Goal: Contribute content

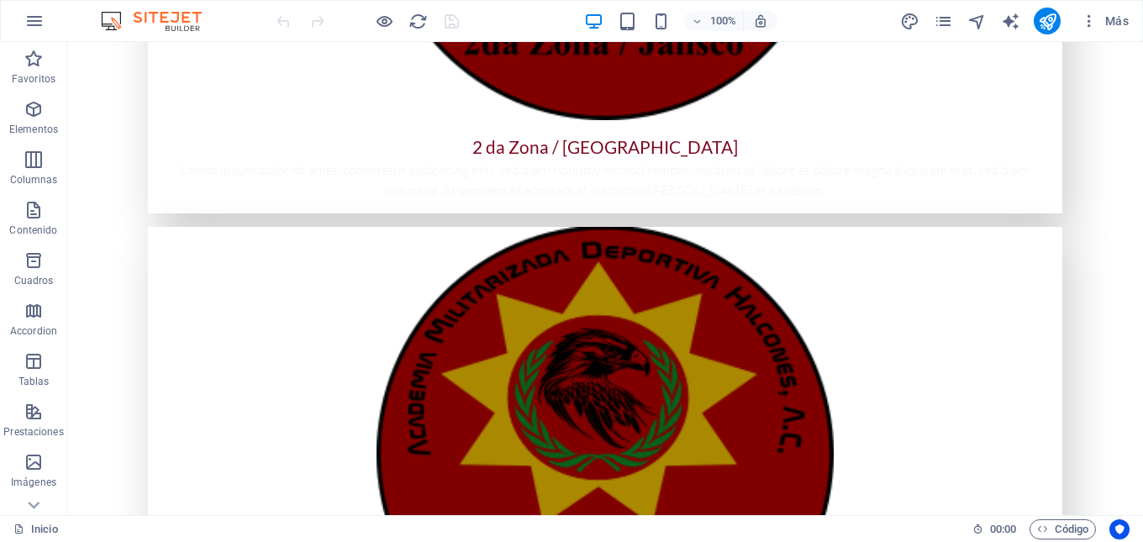
scroll to position [2905, 0]
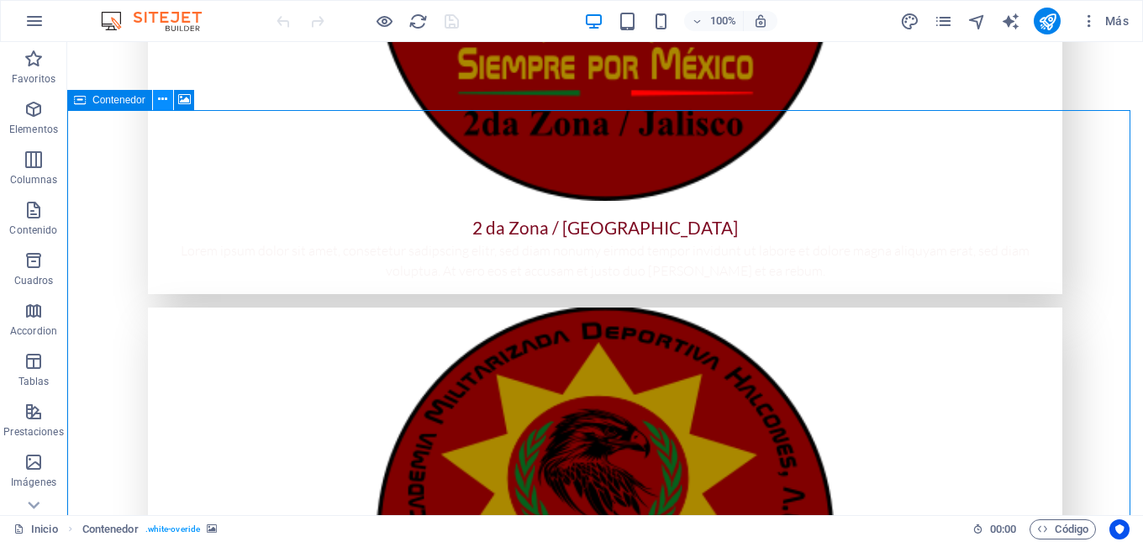
click at [159, 103] on icon at bounding box center [162, 100] width 9 height 18
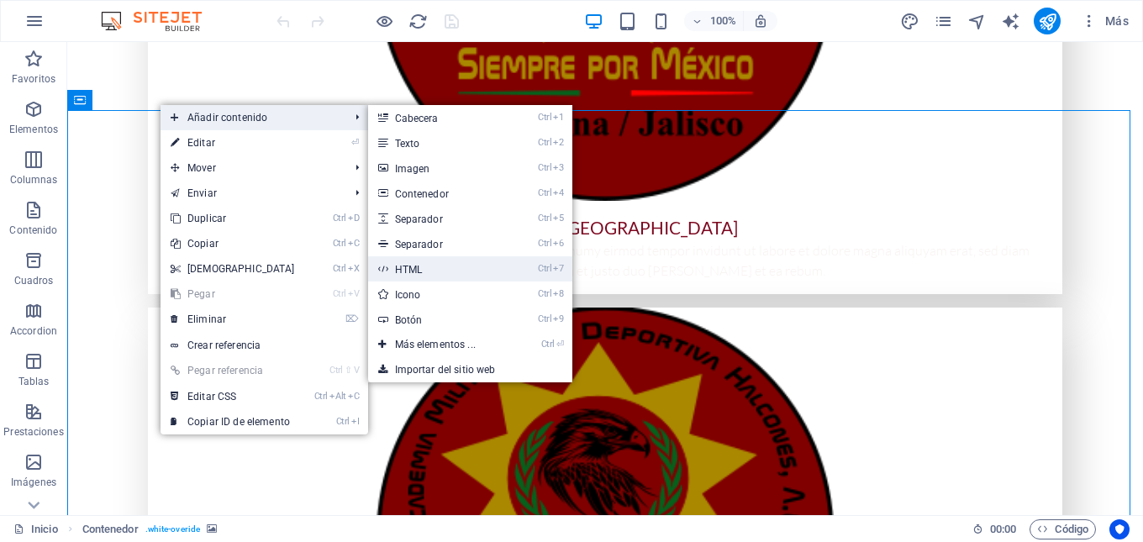
click at [416, 265] on link "Ctrl 7 HTML" at bounding box center [438, 268] width 141 height 25
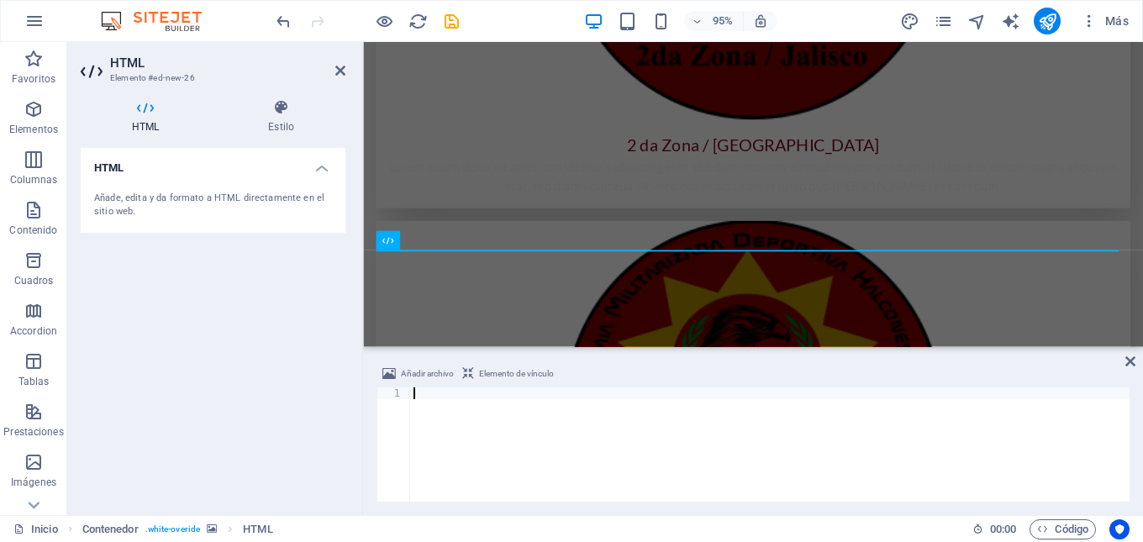
paste textarea "<div class="elfsight-app-c06281e4-6294-4c75-b845-57995ec97d84" data-elfsight-ap…"
type textarea "<div class="elfsight-app-c06281e4-6294-4c75-b845-57995ec97d84" data-elfsight-ap…"
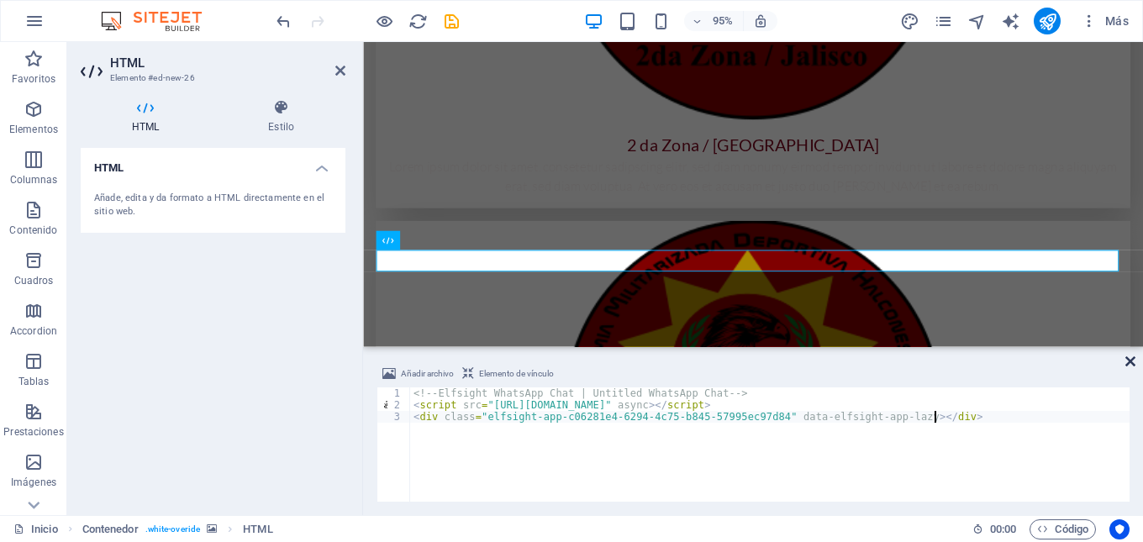
click at [1133, 365] on icon at bounding box center [1130, 361] width 10 height 13
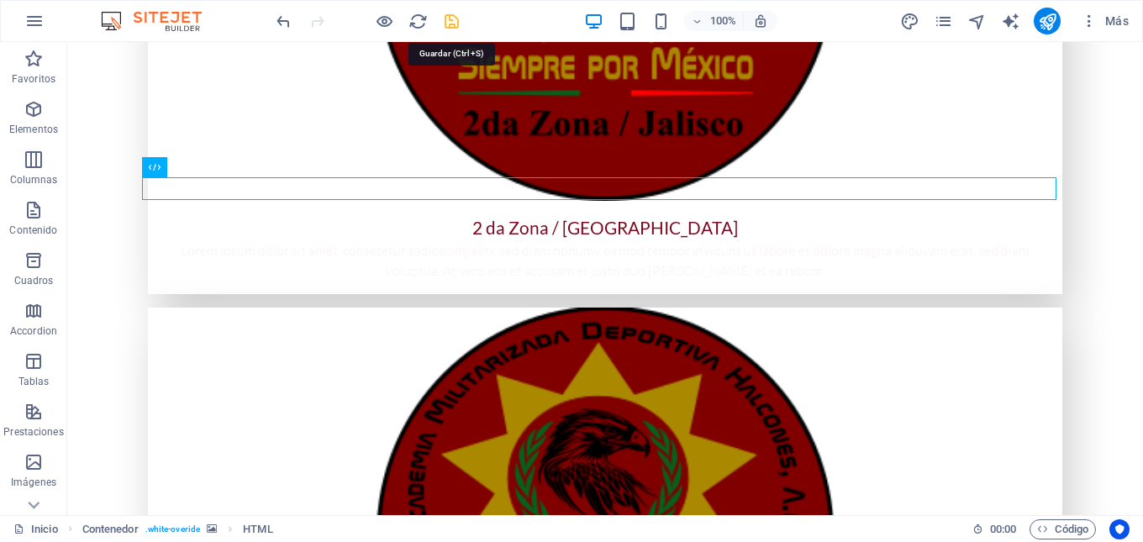
click at [443, 24] on icon "save" at bounding box center [451, 21] width 19 height 19
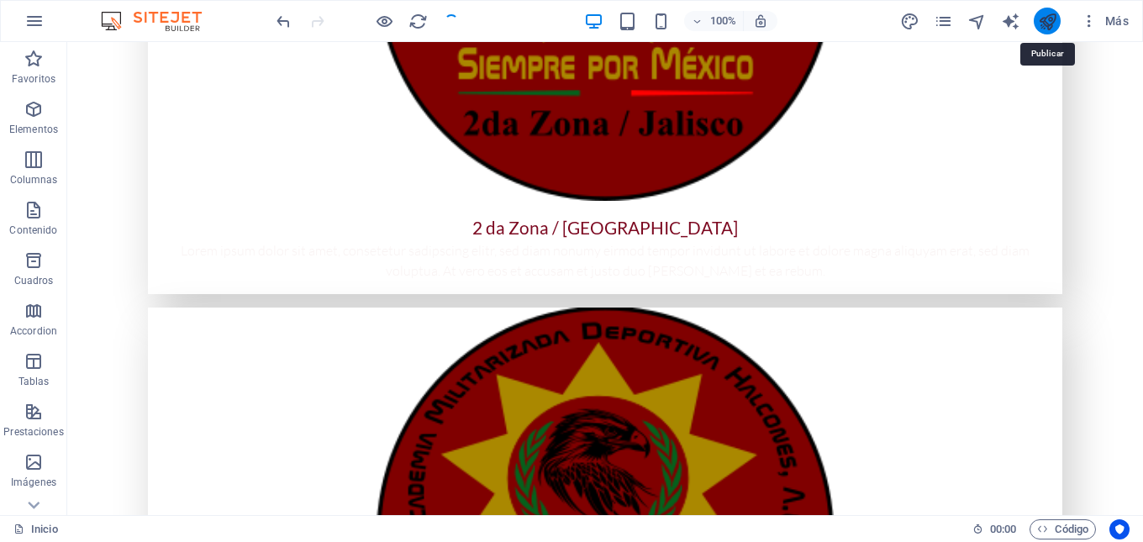
click at [1039, 18] on icon "publish" at bounding box center [1047, 21] width 19 height 19
